Goal: Information Seeking & Learning: Understand process/instructions

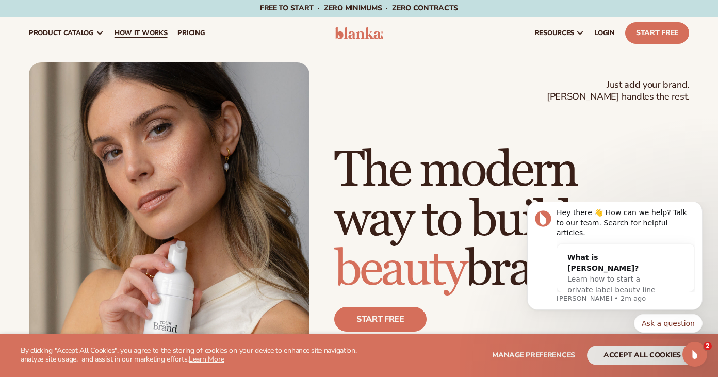
click at [150, 35] on span "How It Works" at bounding box center [141, 33] width 53 height 8
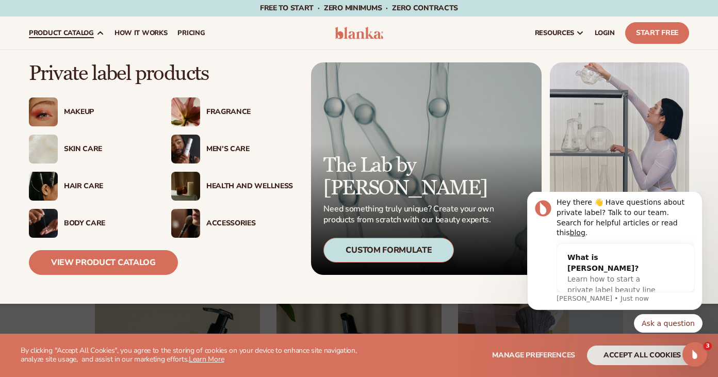
click at [214, 231] on div "Accessories" at bounding box center [232, 223] width 122 height 29
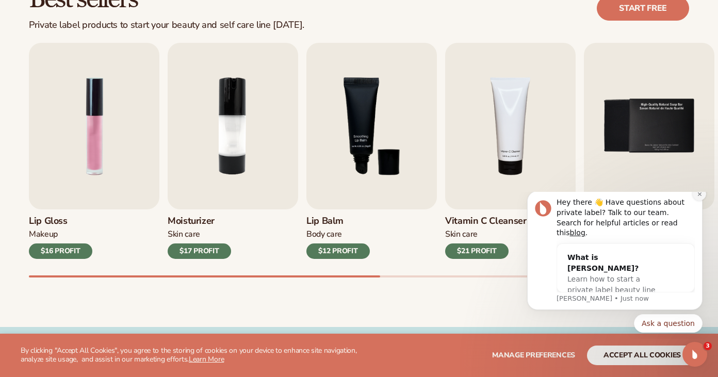
click at [703, 201] on button "Dismiss notification" at bounding box center [699, 193] width 13 height 13
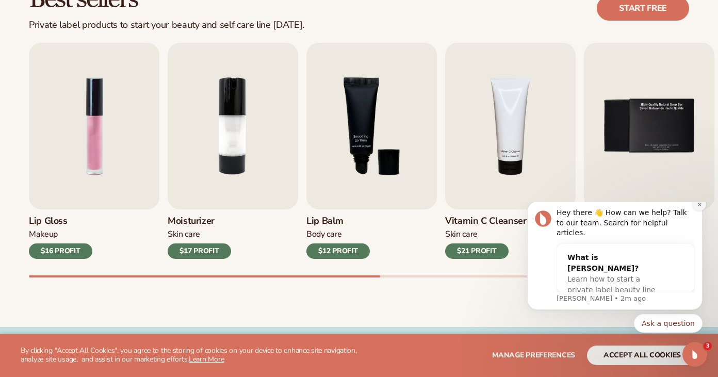
click at [695, 211] on button "Dismiss notification" at bounding box center [699, 204] width 13 height 13
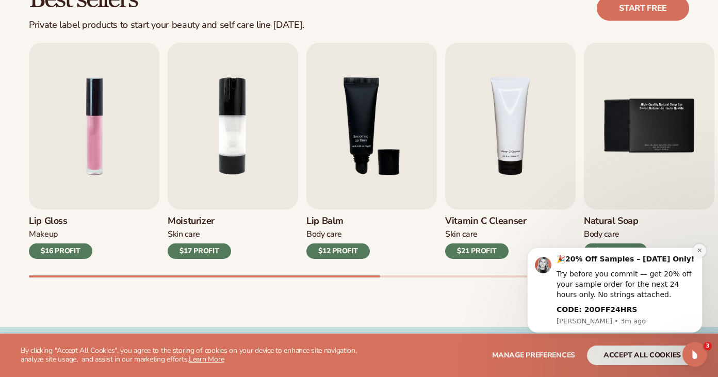
click at [694, 250] on button "Dismiss notification" at bounding box center [699, 250] width 13 height 13
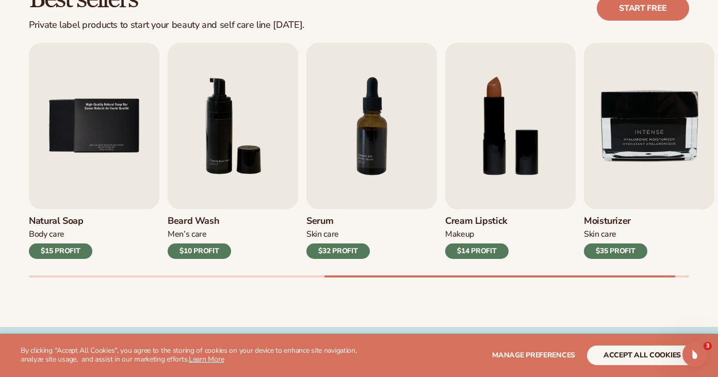
click at [411, 23] on div "Best sellers Private label products to start your beauty and self care line tod…" at bounding box center [359, 8] width 661 height 44
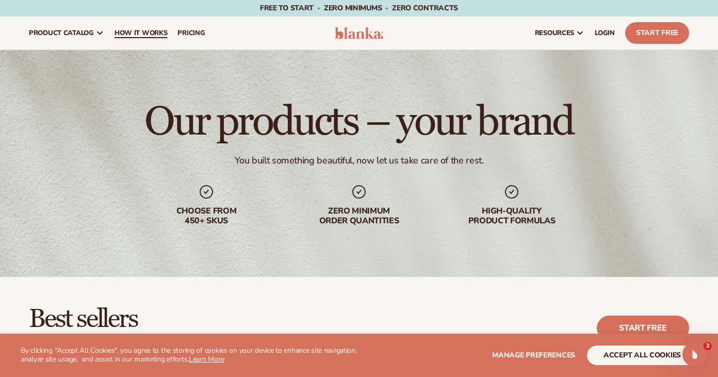
click at [145, 36] on span "How It Works" at bounding box center [141, 33] width 53 height 8
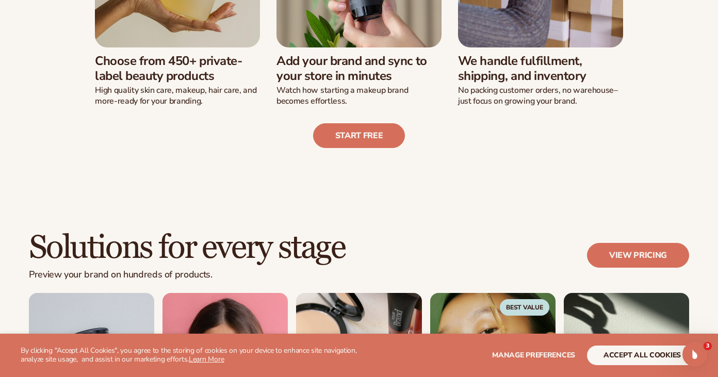
scroll to position [503, 0]
